Goal: Task Accomplishment & Management: Use online tool/utility

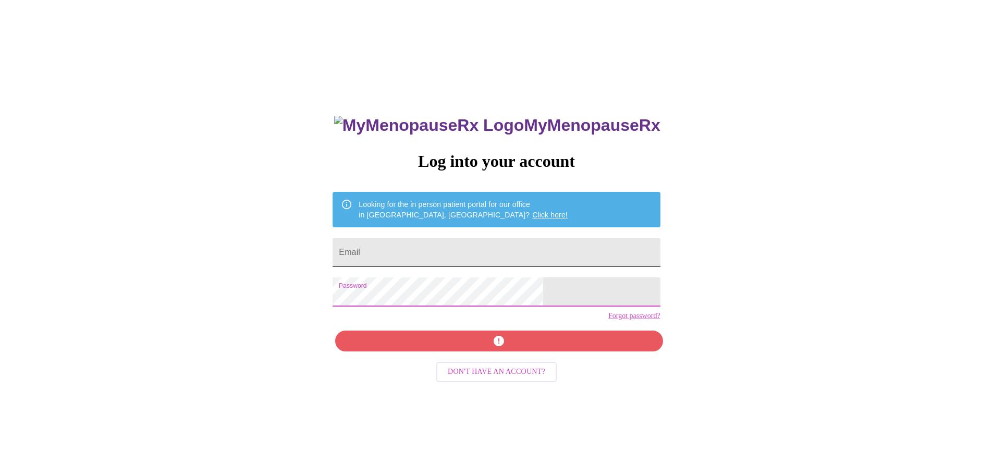
click at [523, 261] on input "Email" at bounding box center [496, 252] width 327 height 29
type input "deanna.worldtraveler@gmail.com"
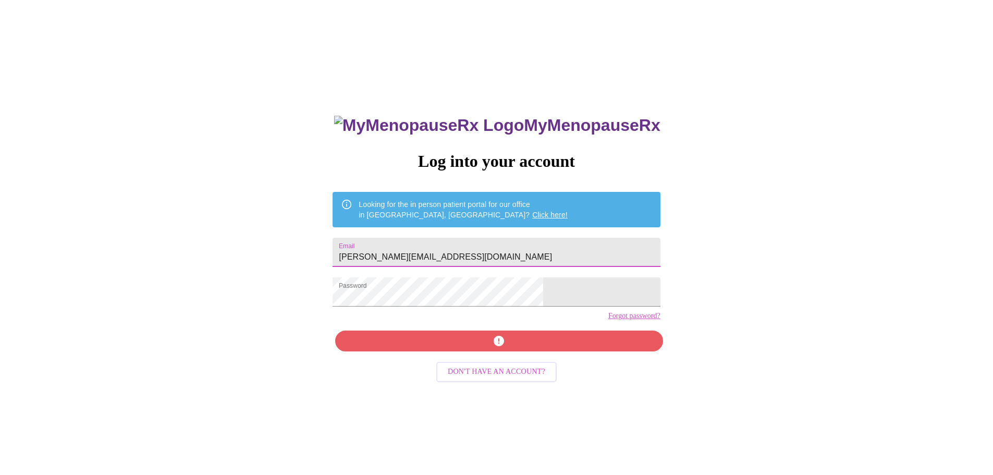
click at [496, 358] on div "MyMenopauseRx Log into your account Looking for the in person patient portal fo…" at bounding box center [496, 336] width 348 height 475
click at [447, 366] on div "MyMenopauseRx Log into your account Looking for the in person patient portal fo…" at bounding box center [496, 336] width 348 height 475
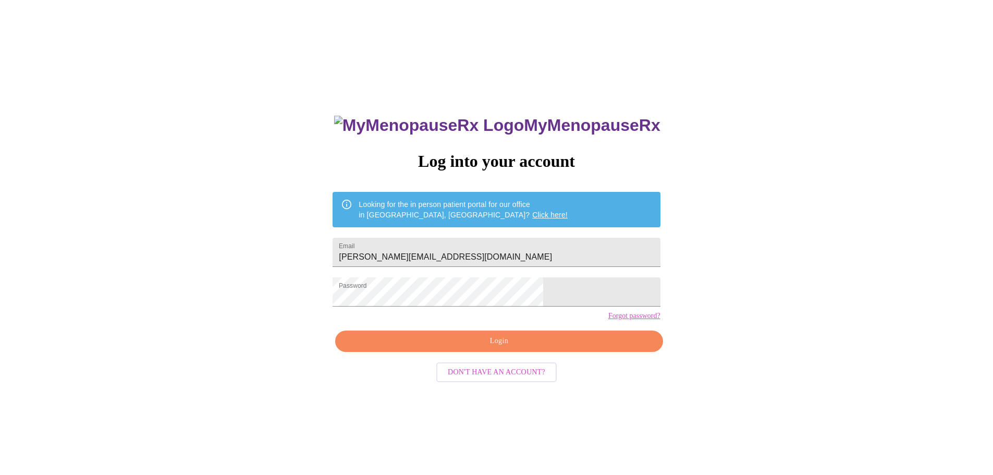
click at [438, 348] on span "Login" at bounding box center [498, 341] width 303 height 13
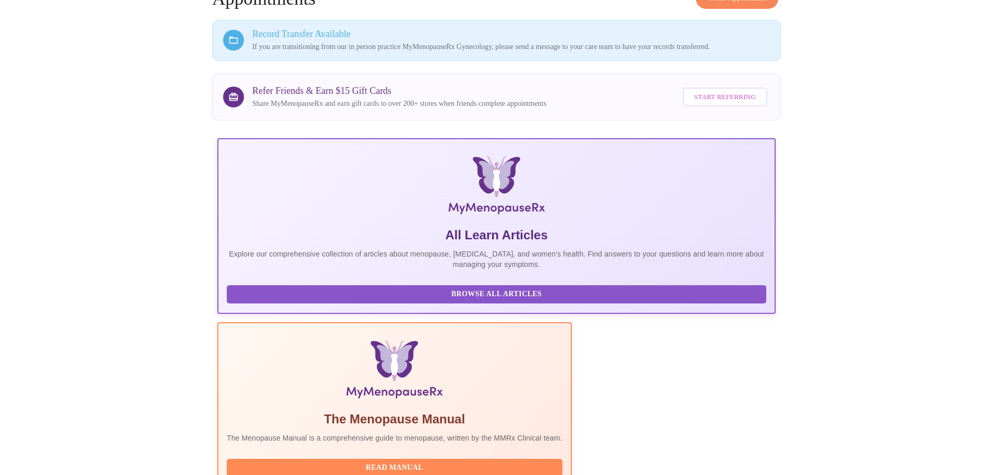
scroll to position [150, 0]
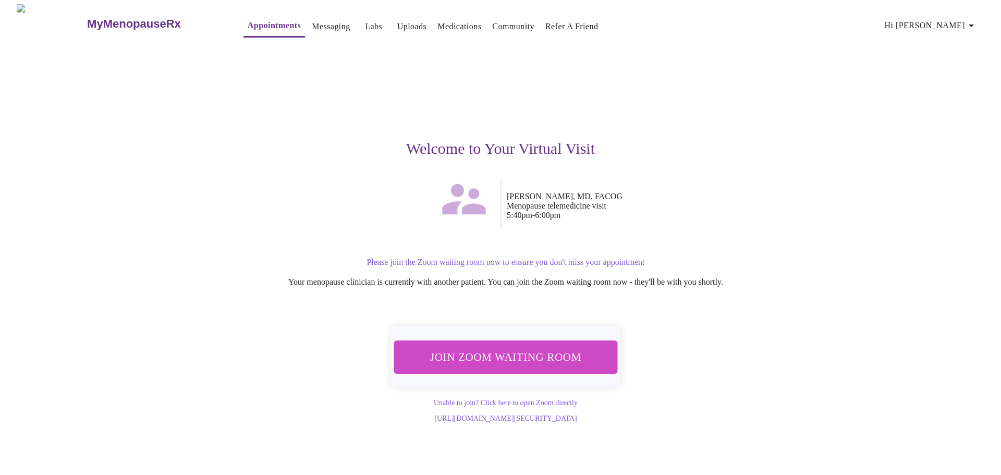
click at [541, 350] on span "Join Zoom Waiting Room" at bounding box center [505, 356] width 197 height 19
